Goal: Transaction & Acquisition: Register for event/course

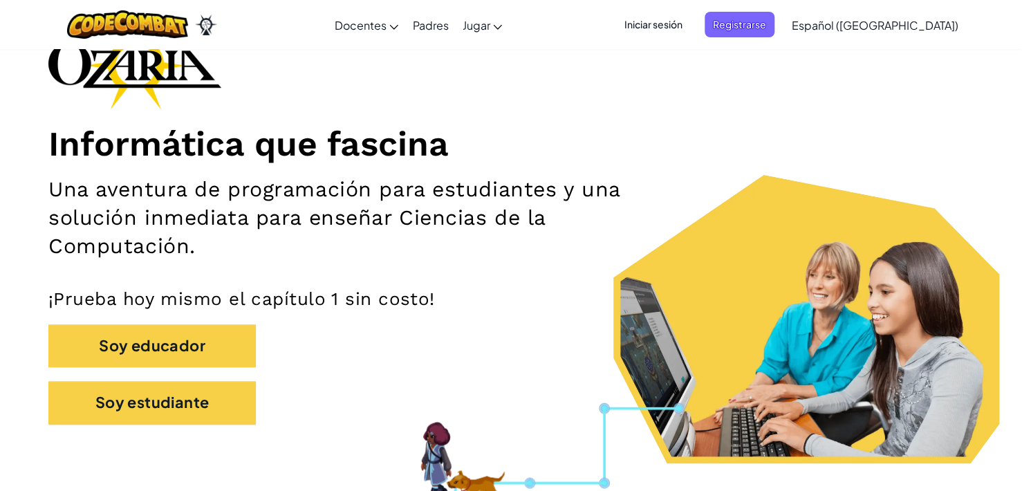
scroll to position [111, 0]
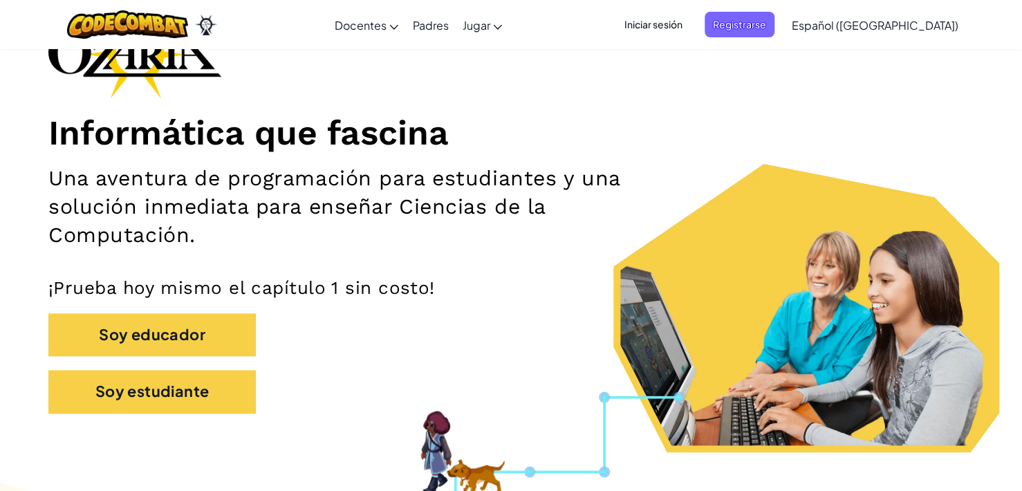
click at [144, 366] on div "Soy educador" at bounding box center [510, 341] width 925 height 57
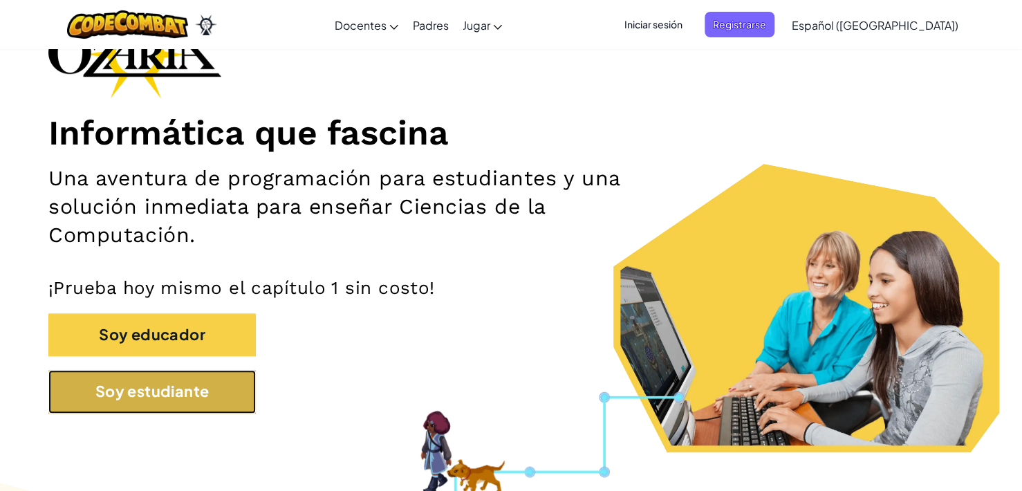
click at [138, 388] on button "Soy estudiante" at bounding box center [151, 391] width 207 height 43
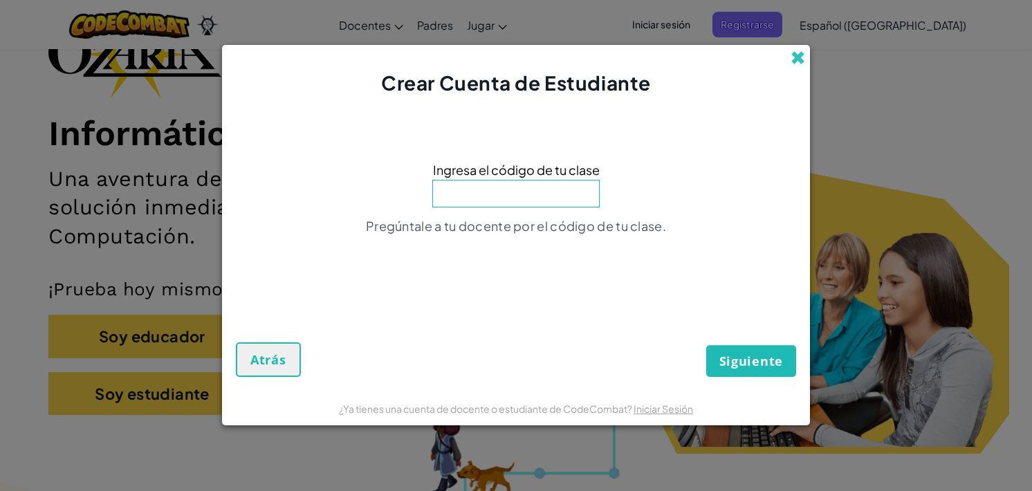
click at [797, 58] on span at bounding box center [797, 57] width 15 height 15
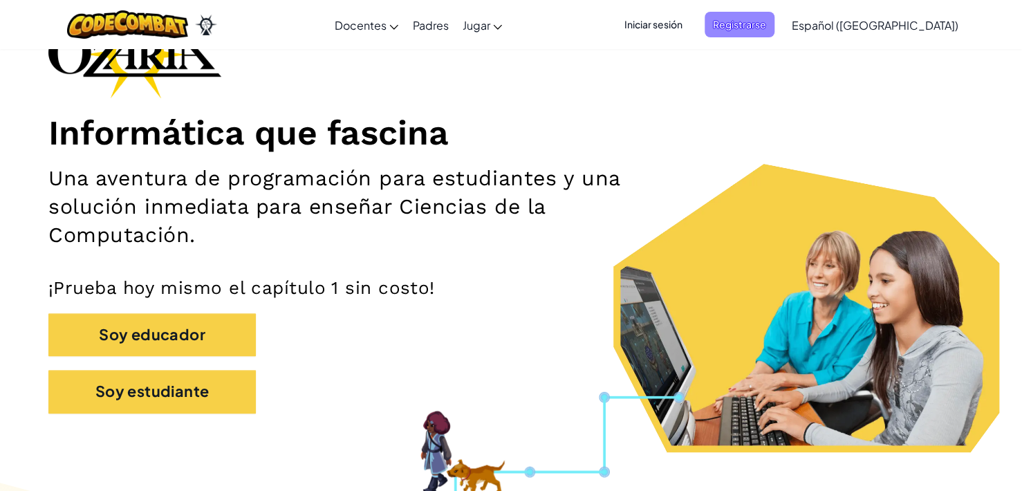
click at [775, 29] on span "Registrarse" at bounding box center [740, 25] width 70 height 26
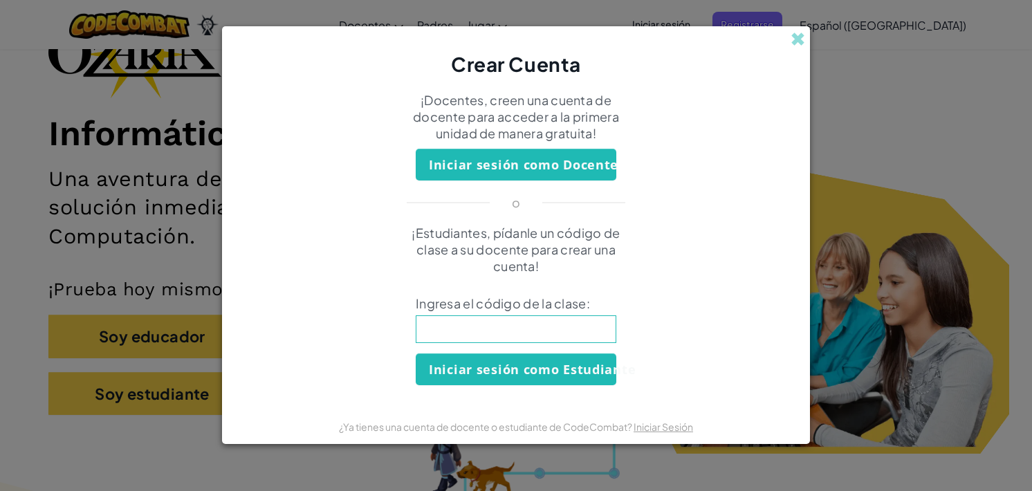
click at [793, 48] on div "Crear Cuenta" at bounding box center [516, 52] width 588 height 52
click at [786, 45] on div "Crear Cuenta" at bounding box center [516, 52] width 588 height 52
click at [797, 42] on span at bounding box center [797, 39] width 15 height 15
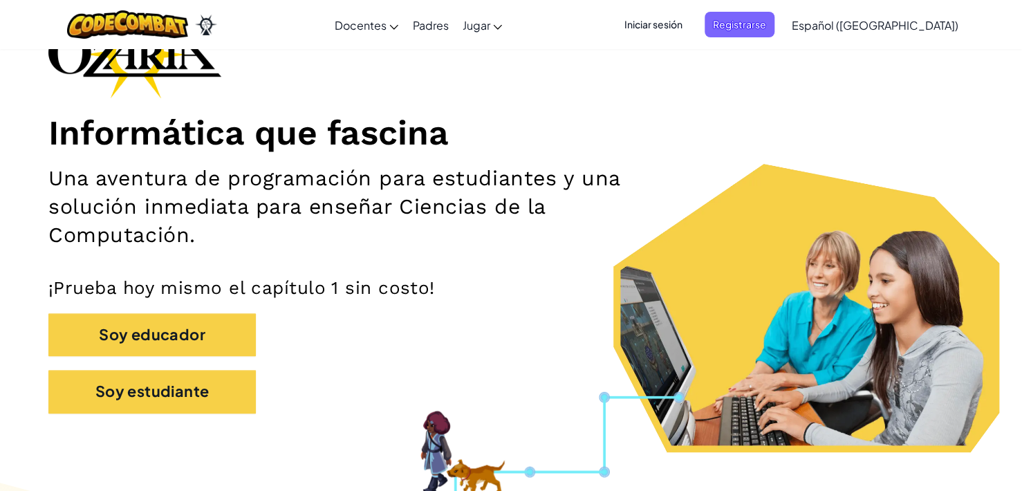
click at [691, 27] on span "Iniciar sesión" at bounding box center [653, 25] width 75 height 26
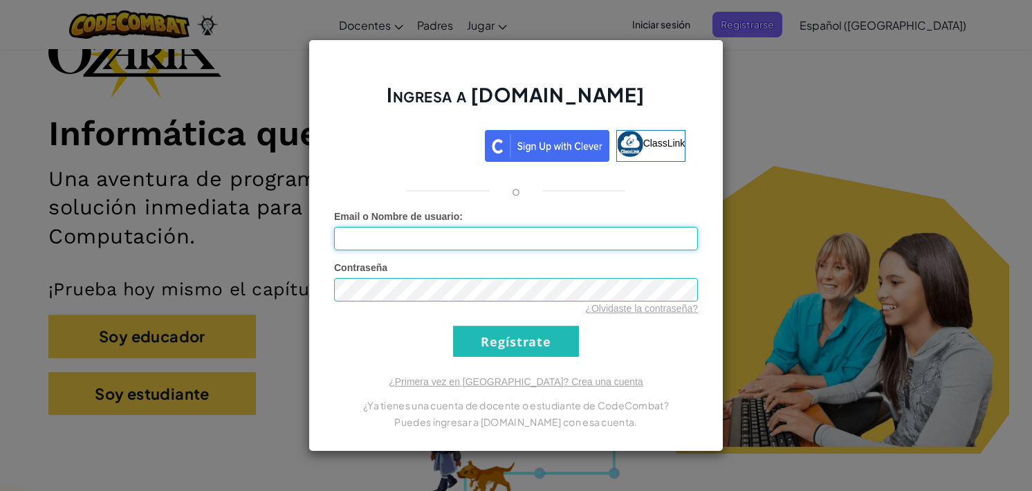
click at [481, 235] on input "Email o Nombre de usuario :" at bounding box center [516, 239] width 364 height 24
type input "[EMAIL_ADDRESS][DOMAIN_NAME]"
click at [453, 326] on input "Regístrate" at bounding box center [516, 341] width 126 height 31
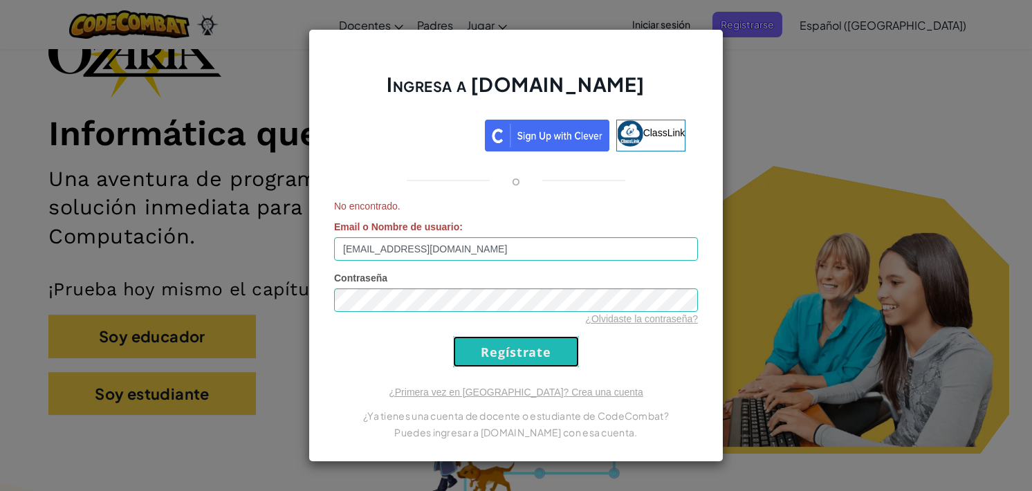
click at [486, 346] on input "Regístrate" at bounding box center [516, 351] width 126 height 31
click at [777, 167] on div "Ingresa a [DOMAIN_NAME] ClassLink o No encontrado. Email o Nombre de usuario : …" at bounding box center [516, 245] width 1032 height 491
